Goal: Information Seeking & Learning: Learn about a topic

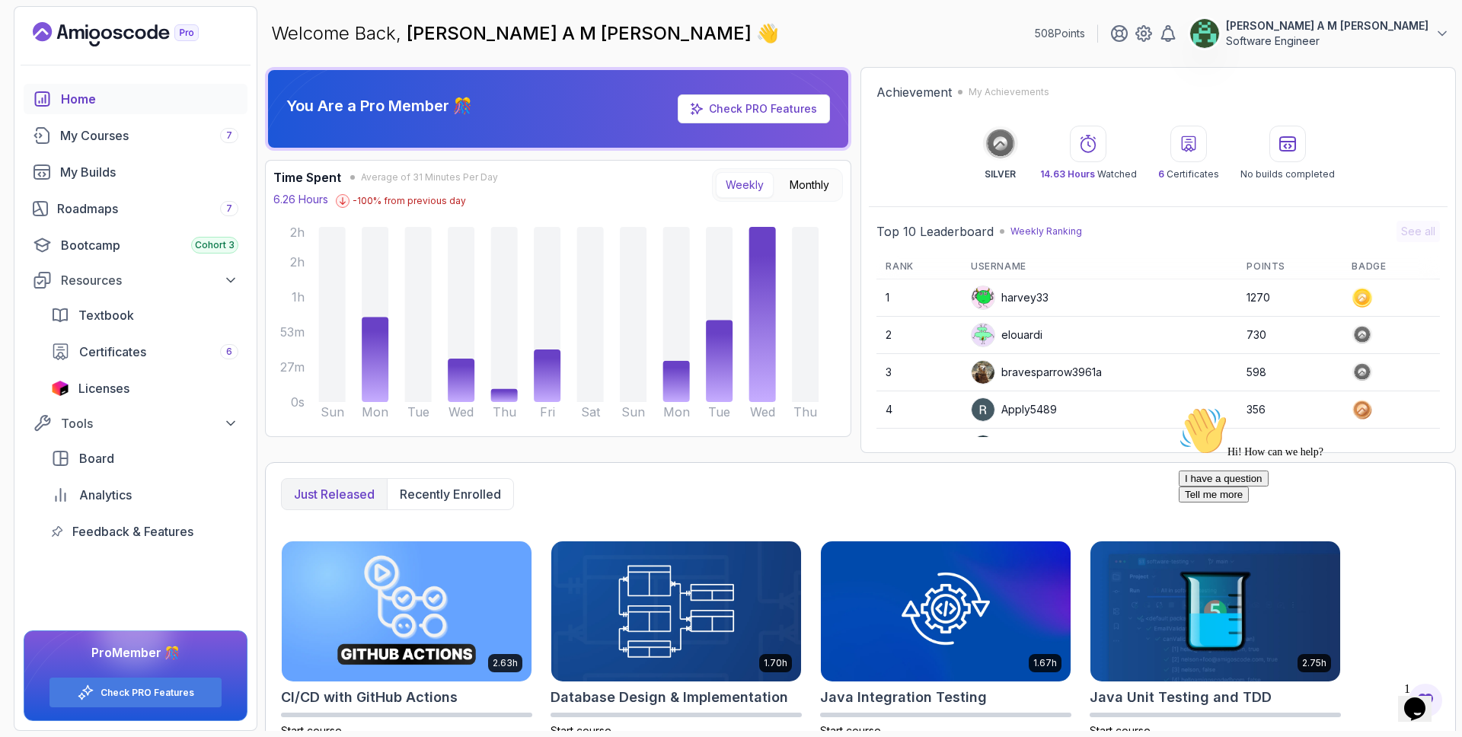
click at [1189, 146] on icon at bounding box center [1188, 144] width 18 height 18
click at [154, 137] on div "My Courses 7" at bounding box center [149, 135] width 178 height 18
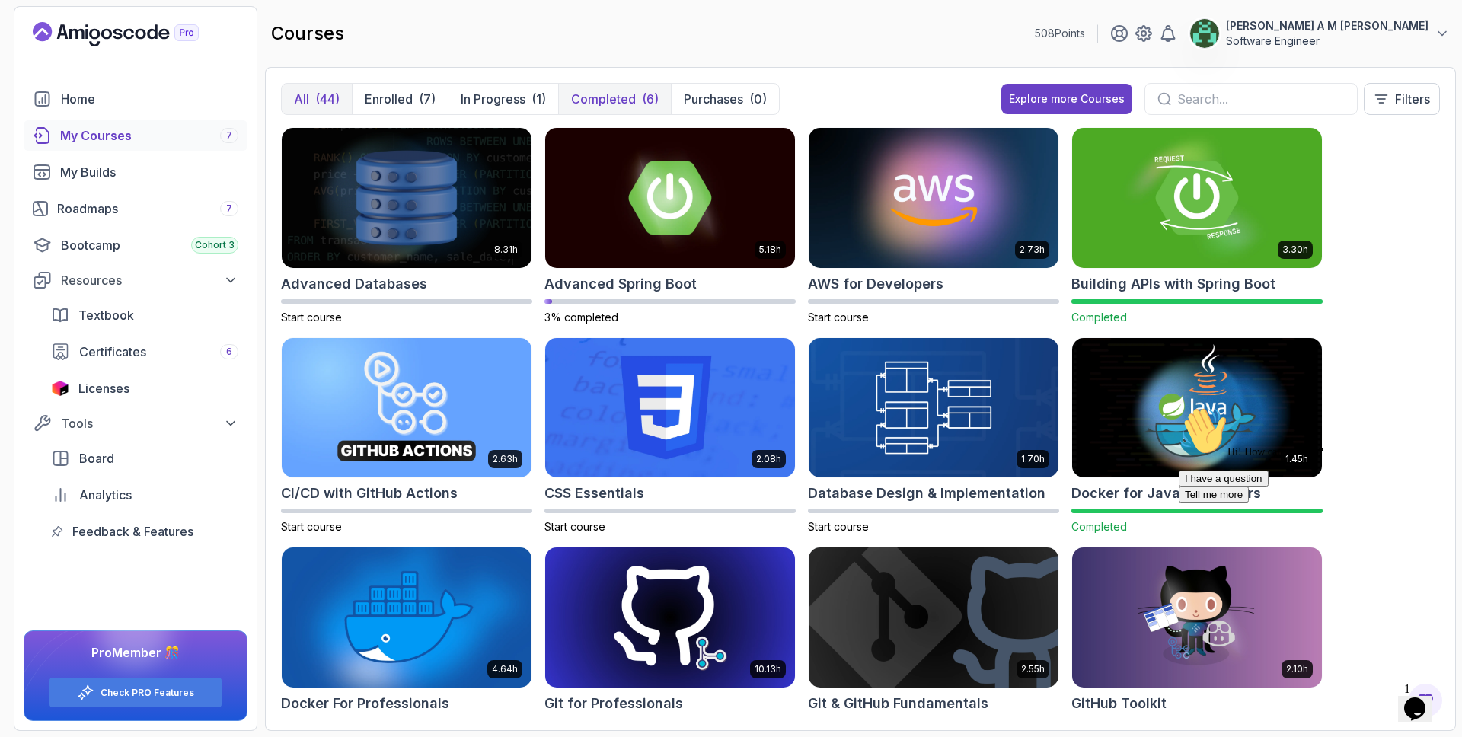
click at [592, 107] on p "Completed" at bounding box center [603, 99] width 65 height 18
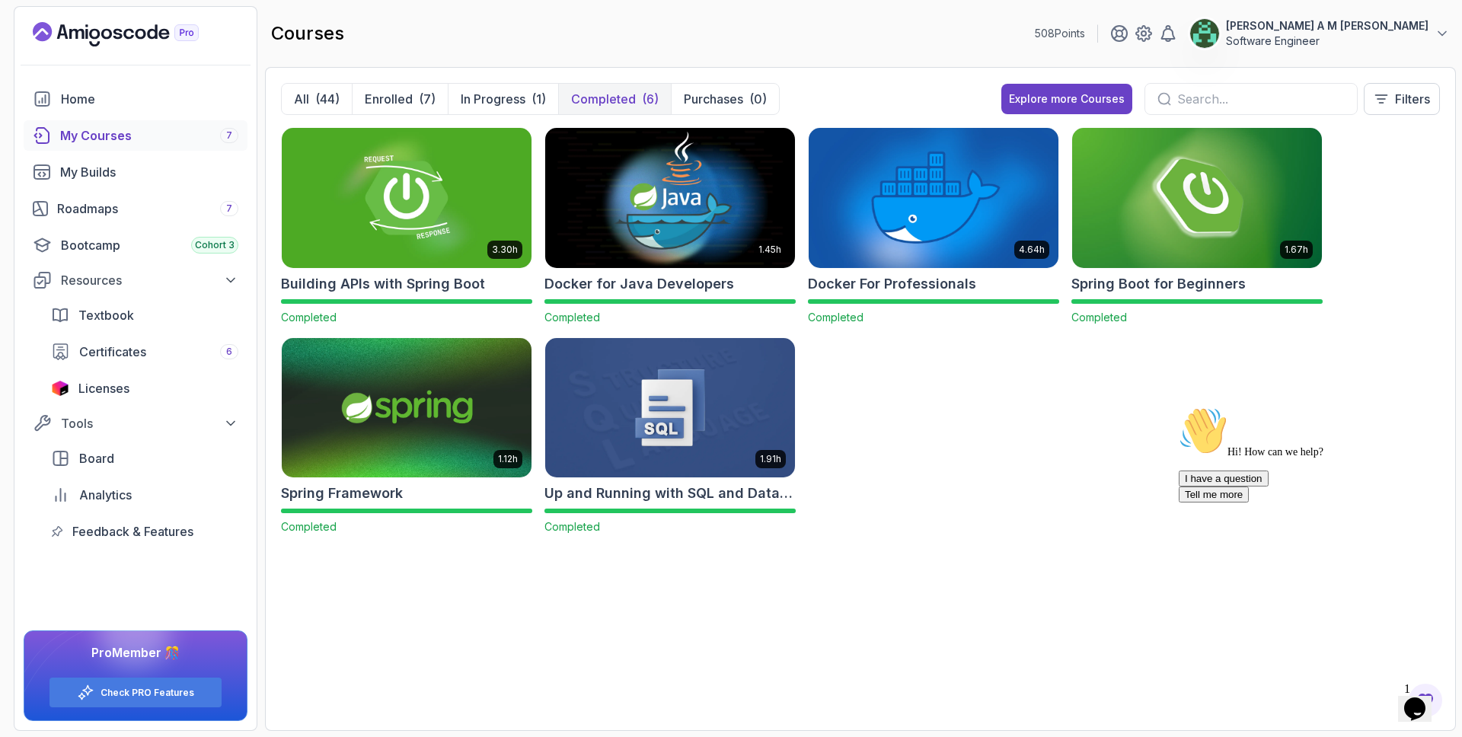
click at [675, 189] on img at bounding box center [670, 197] width 262 height 147
